Goal: Transaction & Acquisition: Purchase product/service

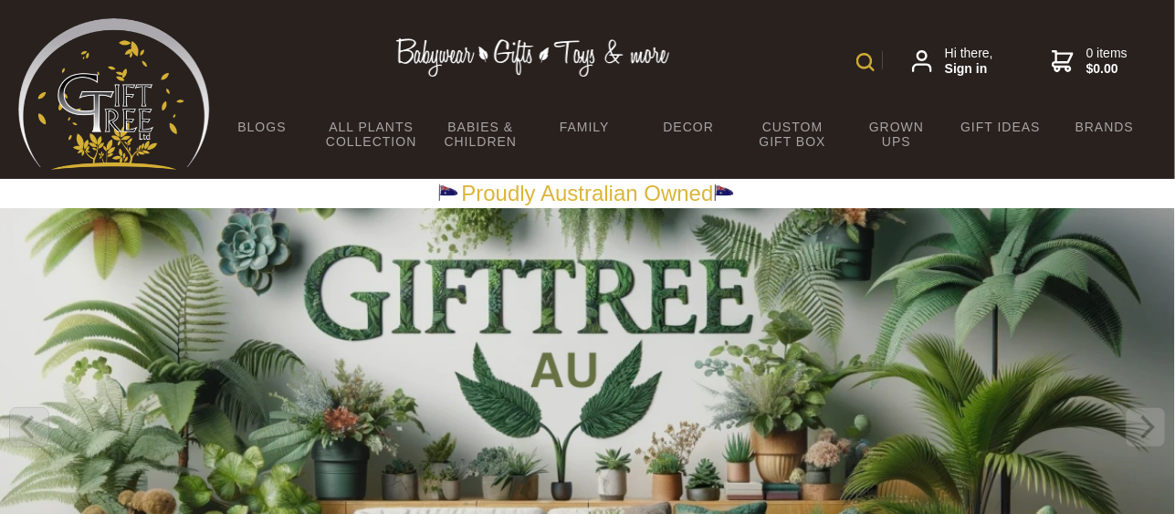
click at [847, 66] on div "Hi there, Sign in 0 items $0.00" at bounding box center [683, 61] width 947 height 87
click at [865, 58] on img at bounding box center [865, 62] width 18 height 18
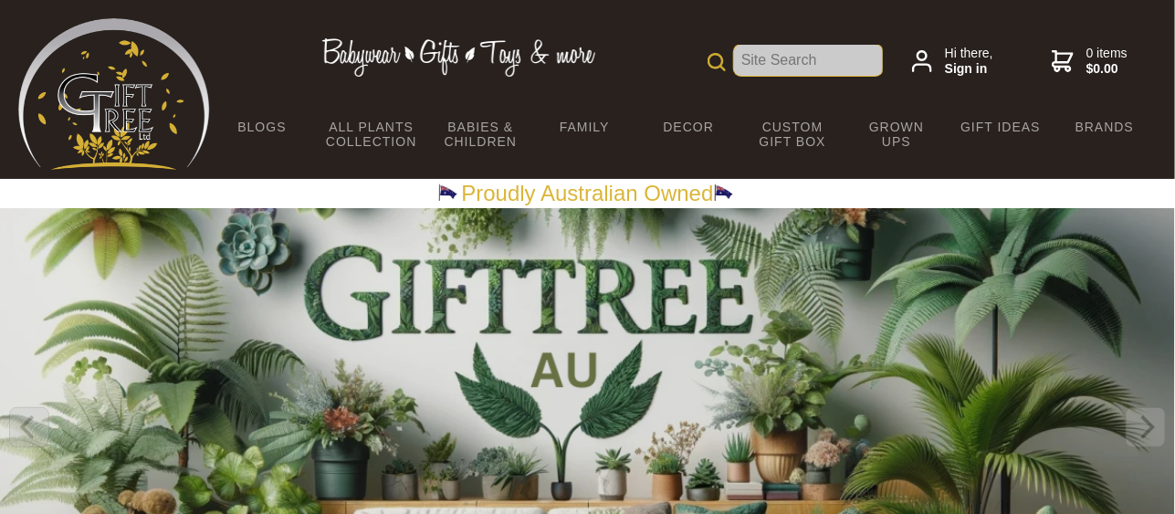
click at [772, 61] on input "text" at bounding box center [808, 60] width 149 height 31
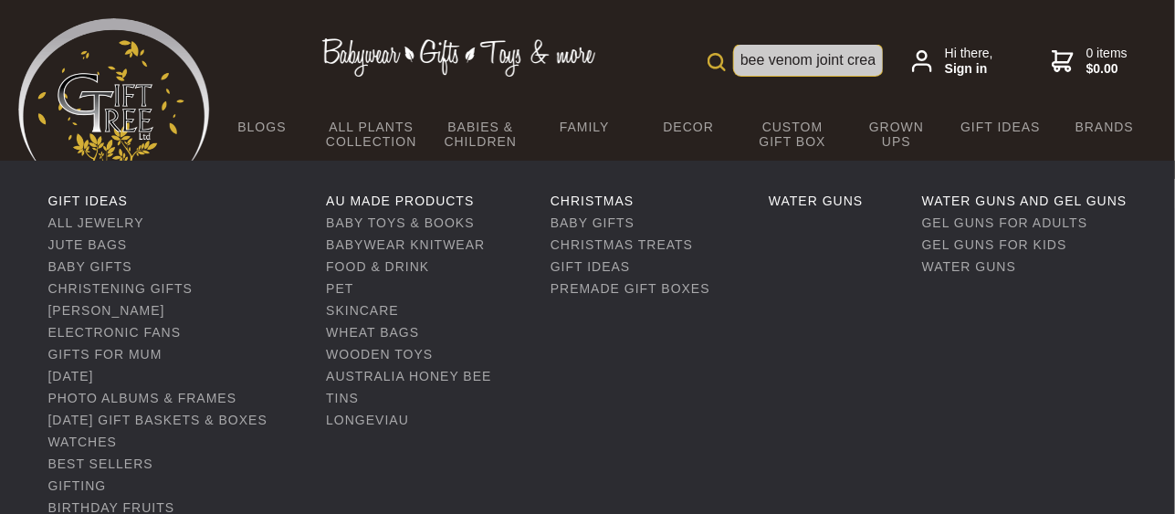
scroll to position [0, 57]
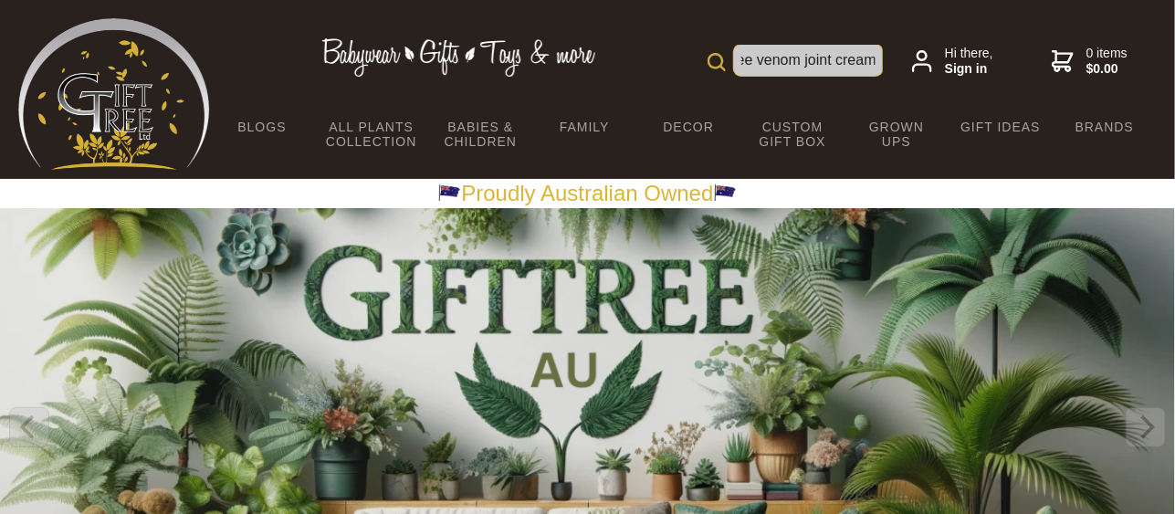
type input "rozino bee venom joint cream"
click at [719, 61] on img at bounding box center [717, 62] width 18 height 18
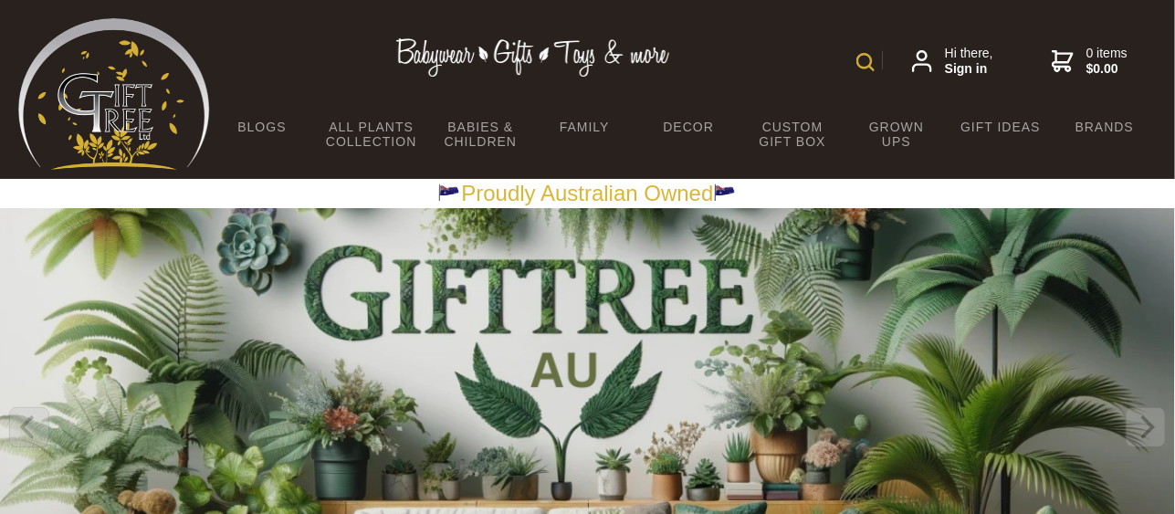
click at [859, 58] on img at bounding box center [865, 62] width 18 height 18
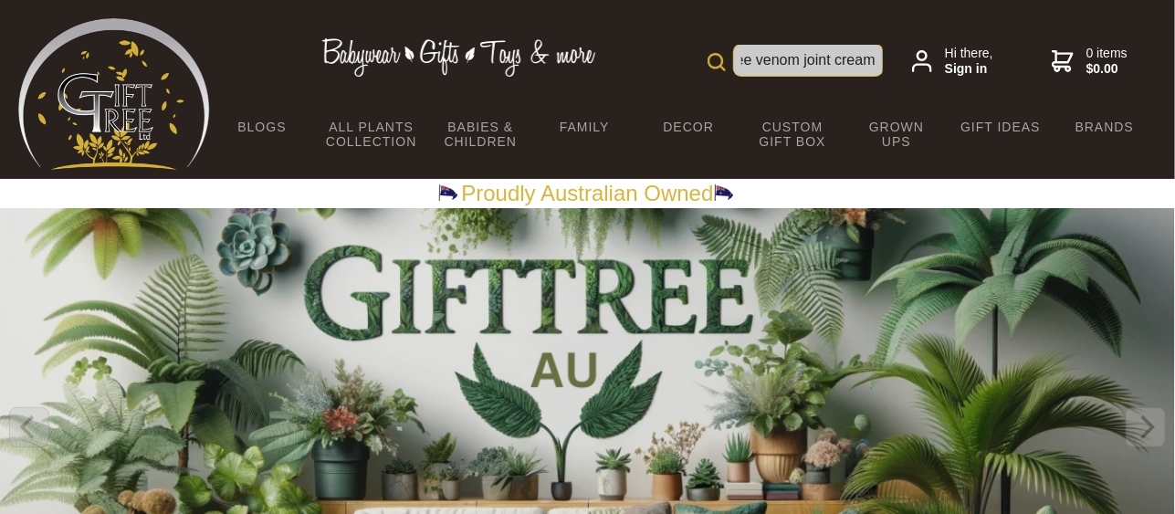
scroll to position [0, 57]
click at [713, 62] on img at bounding box center [717, 62] width 18 height 18
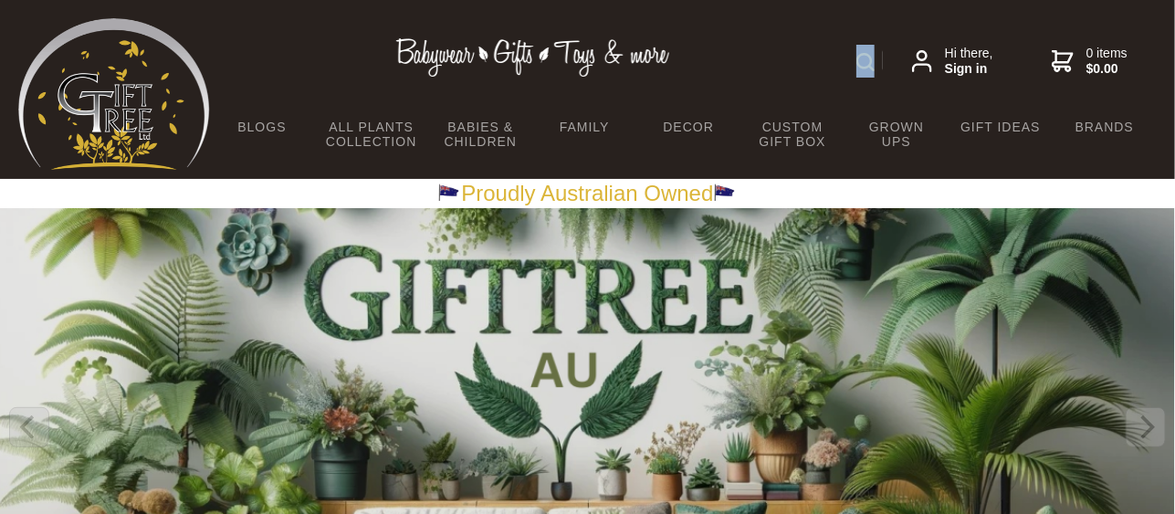
click at [713, 62] on div "rozino bee venom joint cream Hi there, Sign in 0 items $0.00" at bounding box center [683, 61] width 947 height 87
click at [865, 51] on form "rozino bee venom joint cream" at bounding box center [869, 61] width 26 height 33
click at [865, 57] on img at bounding box center [865, 62] width 18 height 18
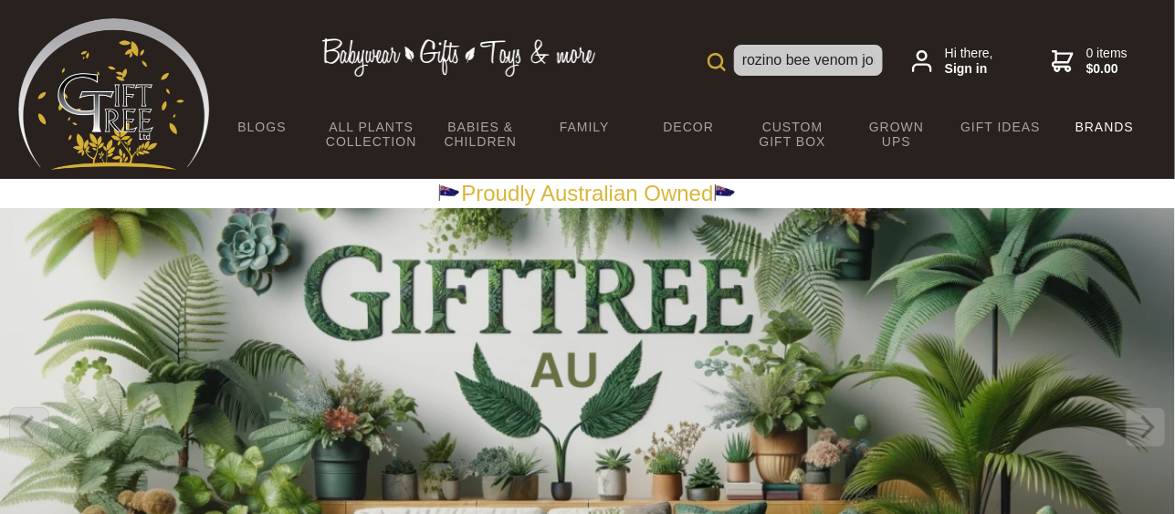
click at [1110, 123] on link "Brands" at bounding box center [1105, 127] width 104 height 38
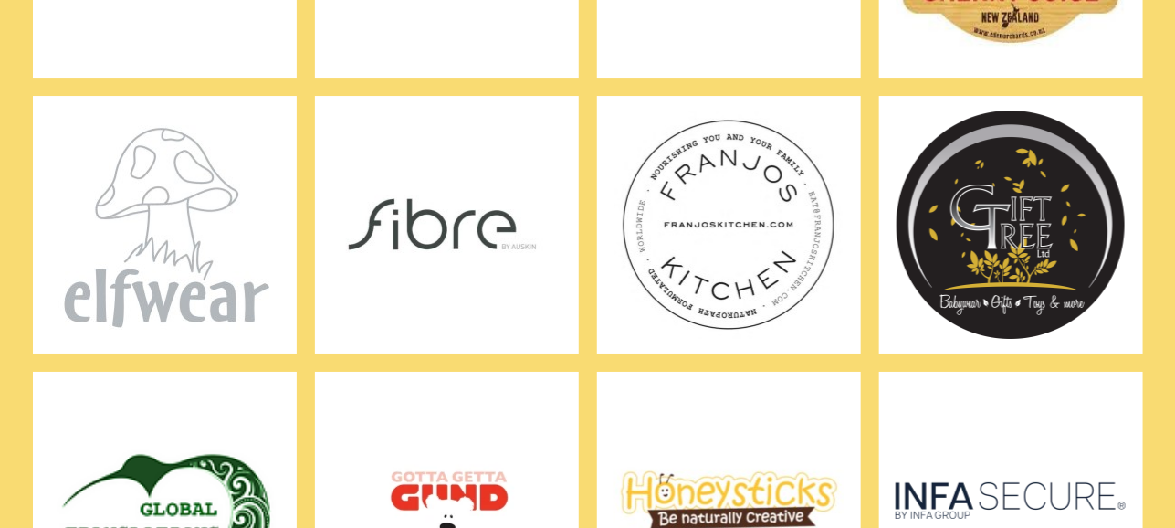
scroll to position [2189, 0]
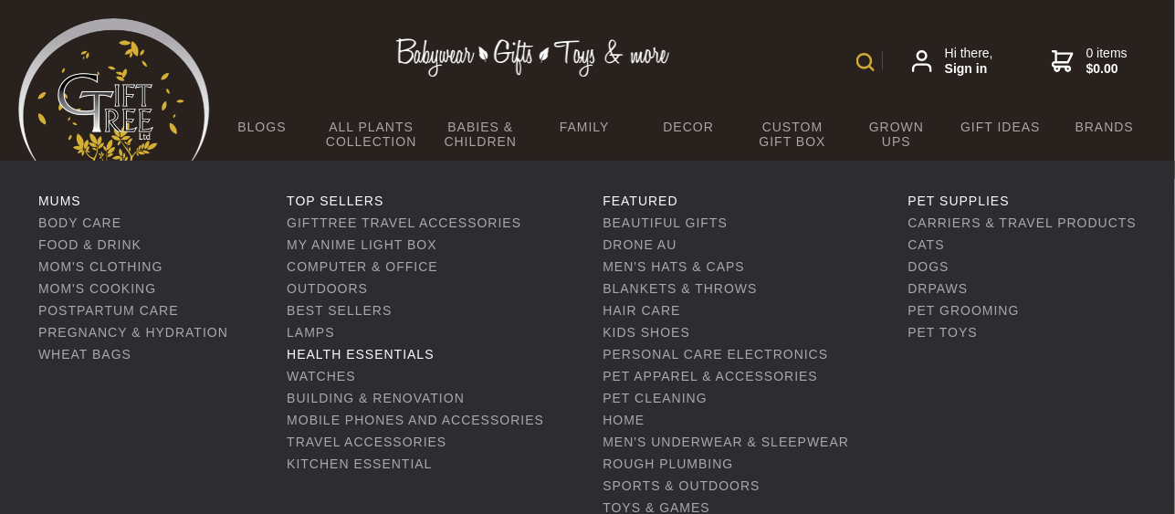
click at [382, 348] on link "Health Essentials" at bounding box center [360, 354] width 147 height 15
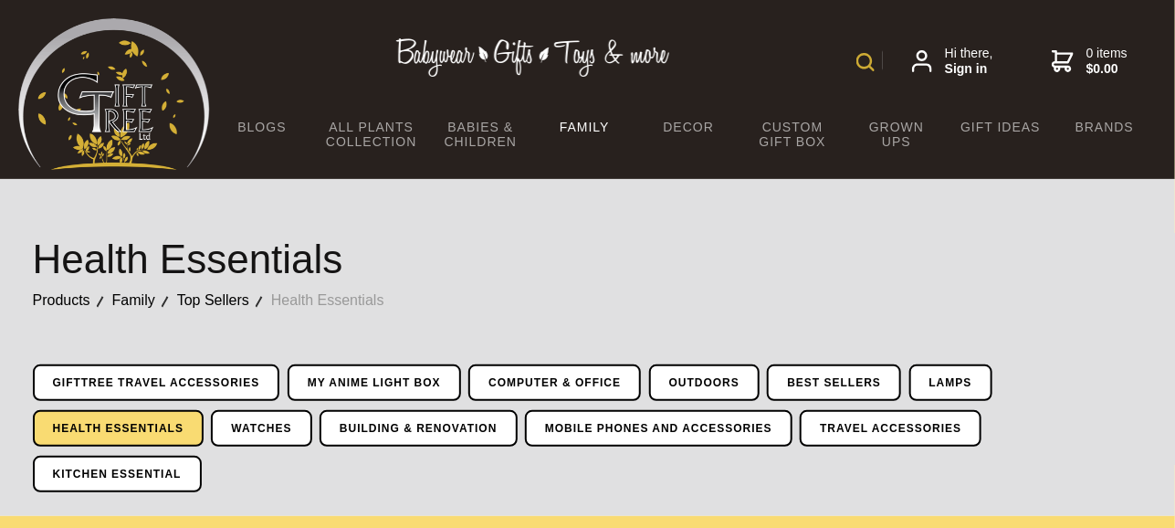
click at [866, 57] on img at bounding box center [865, 62] width 18 height 18
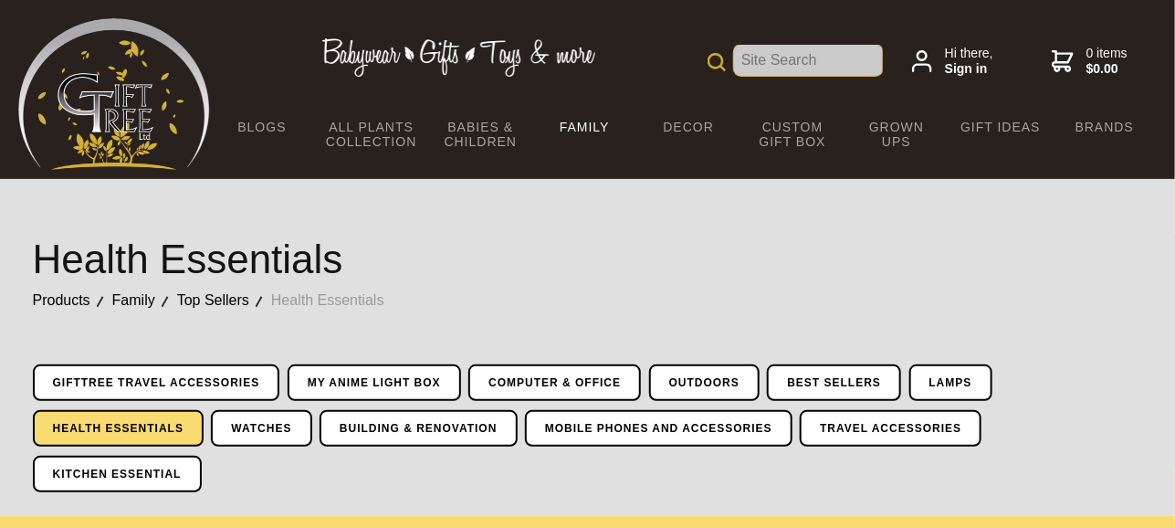
click at [770, 64] on input "text" at bounding box center [808, 60] width 149 height 31
type input "bee venon"
click at [719, 61] on img at bounding box center [717, 62] width 18 height 18
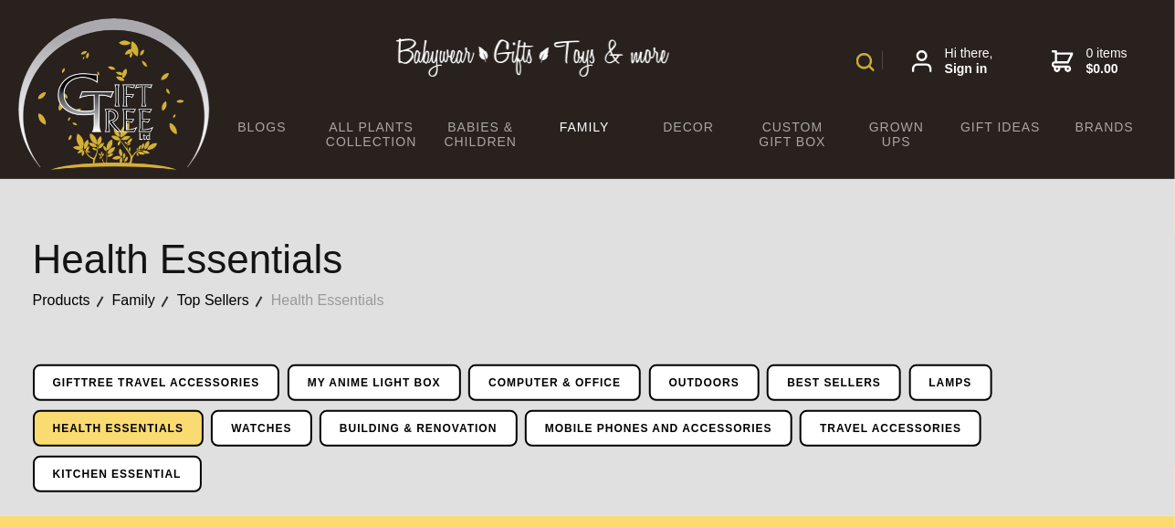
click at [890, 58] on nav "Hi there, Sign in 0 items $0.00" at bounding box center [1020, 62] width 274 height 32
click at [972, 58] on span "Hi there, Sign in" at bounding box center [969, 62] width 48 height 32
click at [142, 424] on link "Health Essentials" at bounding box center [118, 428] width 171 height 37
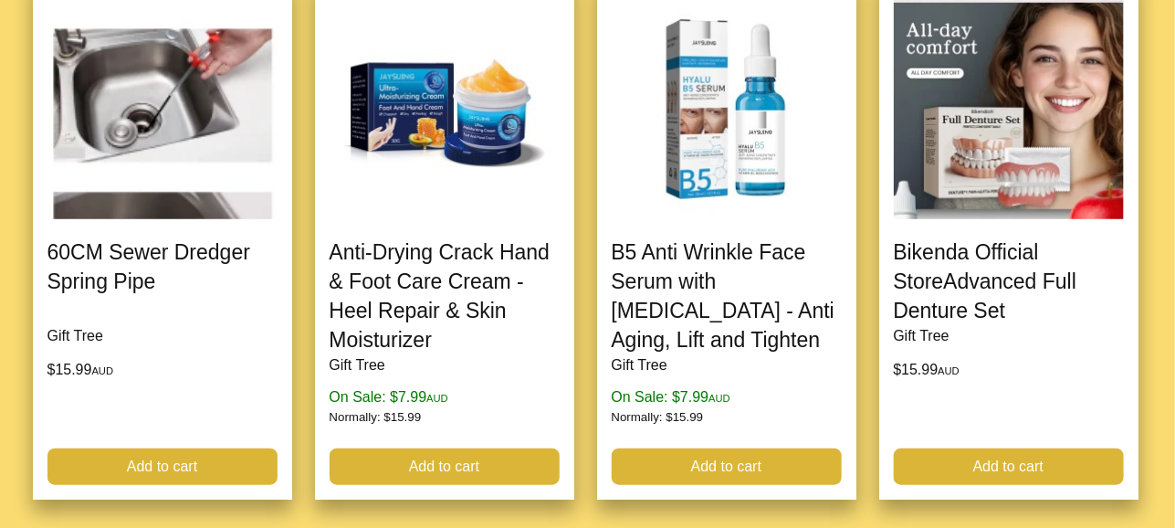
scroll to position [5661, 0]
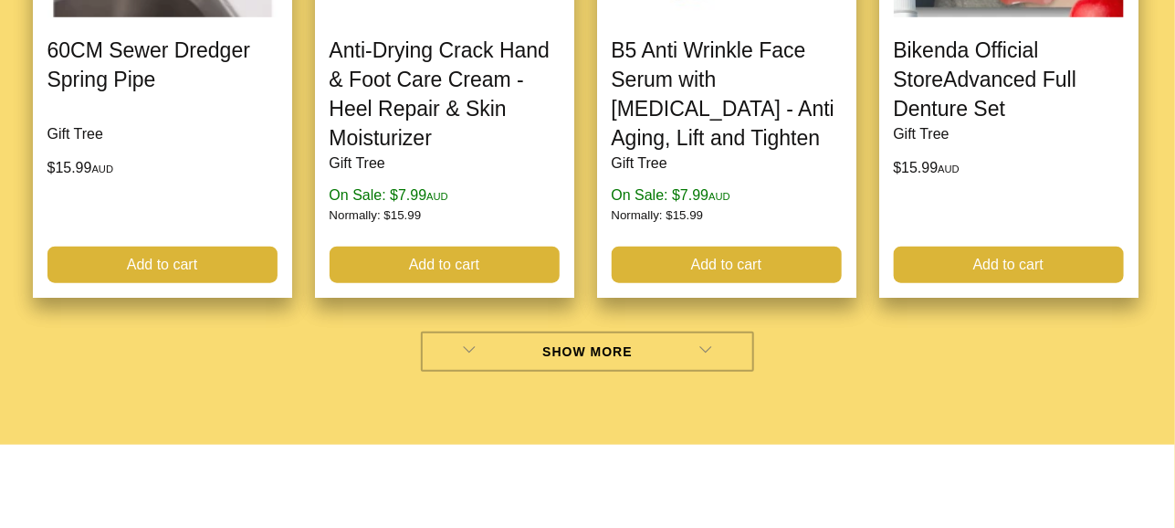
click at [662, 331] on link "Show More" at bounding box center [587, 351] width 333 height 40
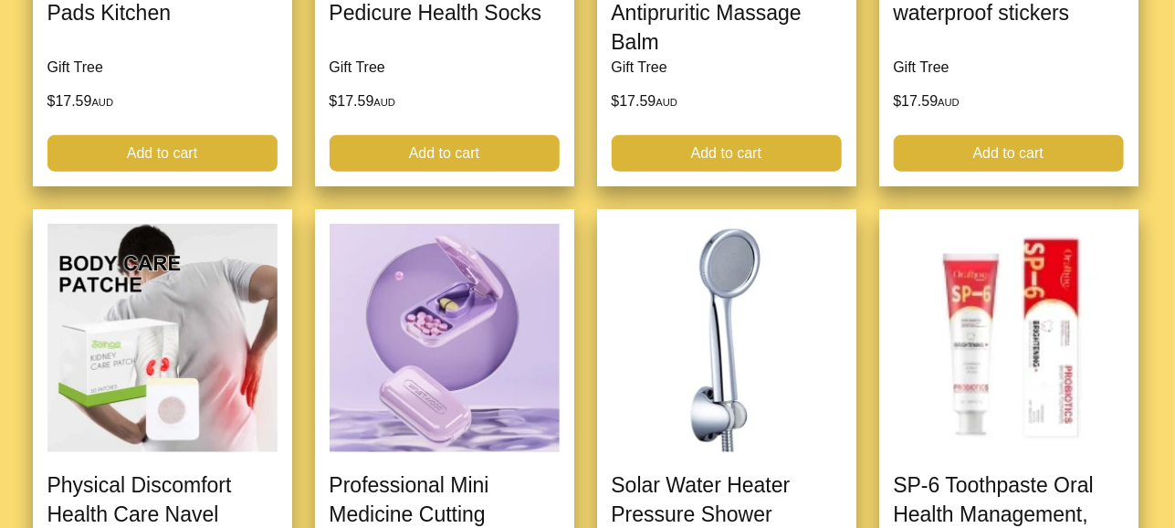
scroll to position [11047, 0]
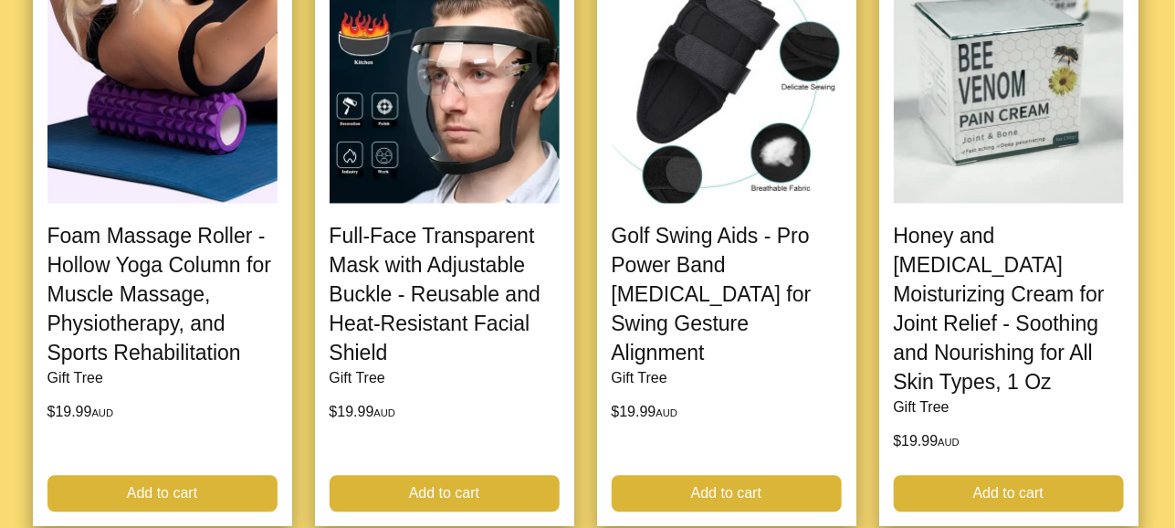
scroll to position [16800, 0]
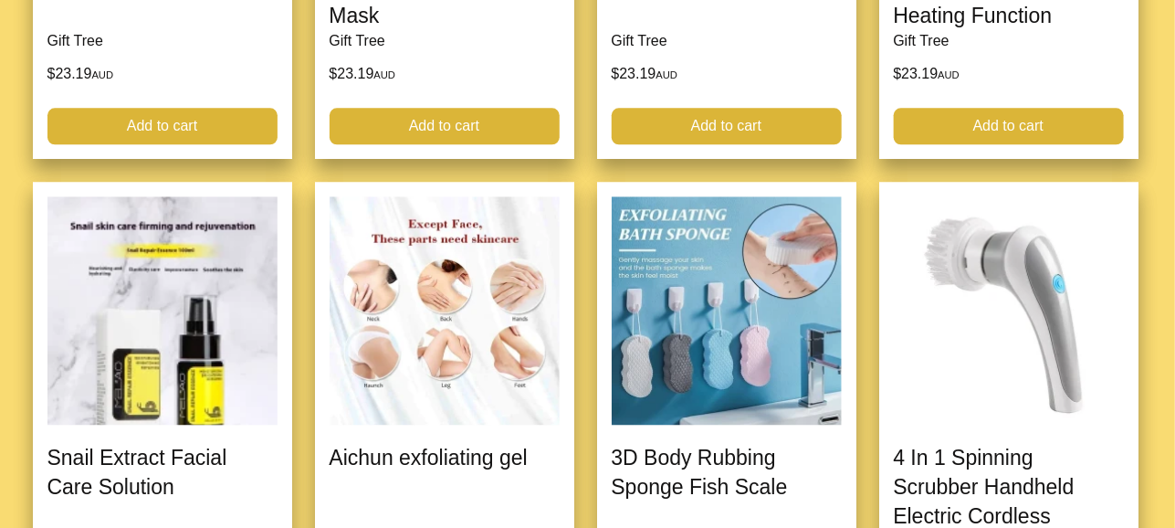
scroll to position [22003, 0]
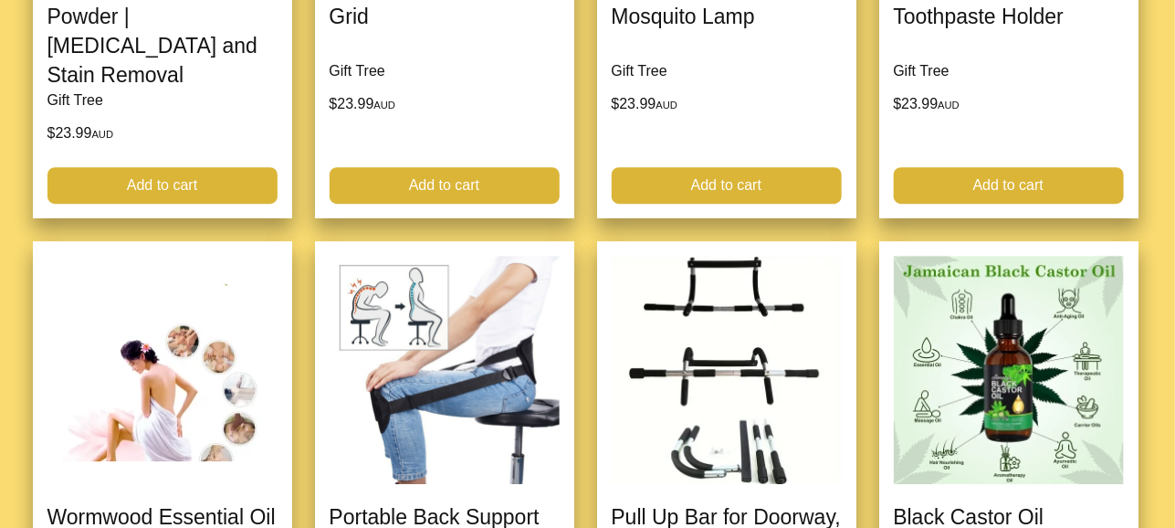
scroll to position [27573, 0]
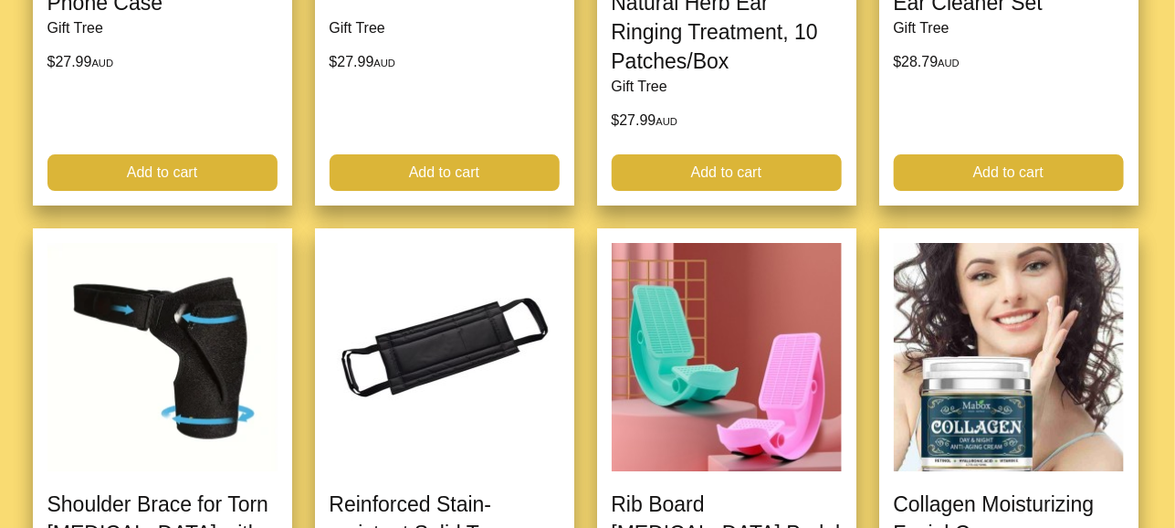
scroll to position [32903, 0]
